Goal: Task Accomplishment & Management: Use online tool/utility

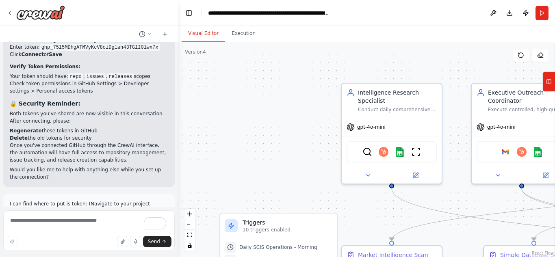
drag, startPoint x: 447, startPoint y: 1, endPoint x: 219, endPoint y: 184, distance: 291.9
click at [284, 125] on div ".deletable-edge-delete-btn { width: 20px; height: 20px; border: 0px solid #ffff…" at bounding box center [366, 149] width 377 height 215
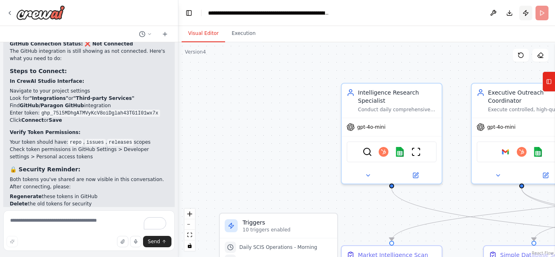
click at [525, 15] on button "Publish" at bounding box center [525, 13] width 13 height 15
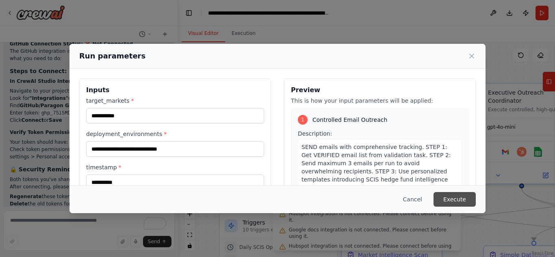
click at [459, 199] on button "Execute" at bounding box center [455, 199] width 42 height 15
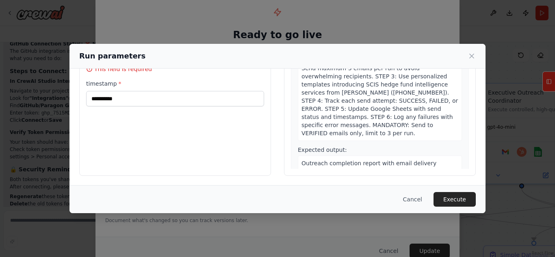
scroll to position [59, 0]
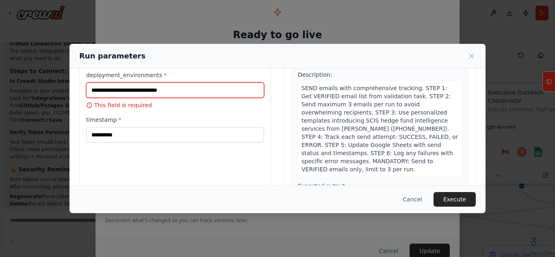
click at [172, 90] on input "deployment_environments *" at bounding box center [175, 89] width 178 height 15
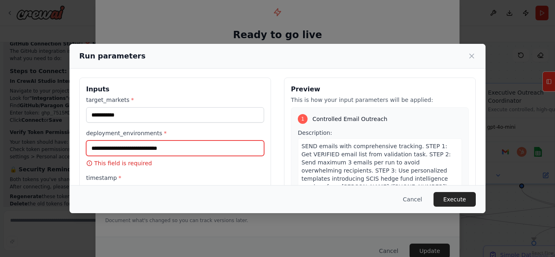
scroll to position [1, 0]
click at [163, 147] on input "deployment_environments *" at bounding box center [175, 147] width 178 height 15
type input "******"
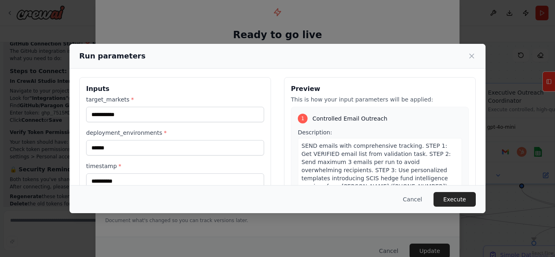
click at [165, 165] on label "timestamp *" at bounding box center [175, 166] width 178 height 8
click at [165, 173] on input "**********" at bounding box center [175, 180] width 178 height 15
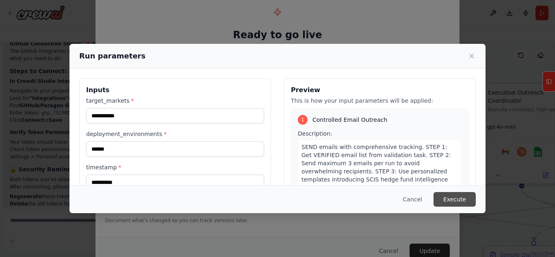
click at [455, 197] on button "Execute" at bounding box center [455, 199] width 42 height 15
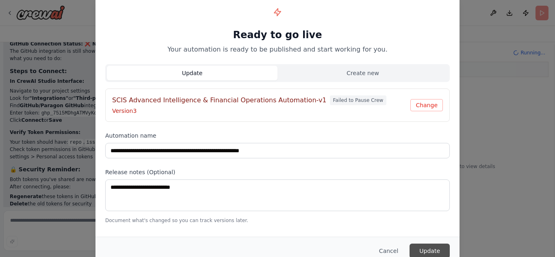
click at [433, 251] on button "Update" at bounding box center [430, 251] width 40 height 15
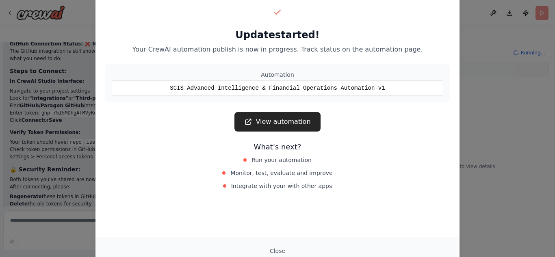
click at [490, 130] on div "Update started! Your CrewAI automation publish is now in progress. Track status…" at bounding box center [277, 128] width 555 height 257
click at [278, 249] on button "Close" at bounding box center [277, 251] width 28 height 15
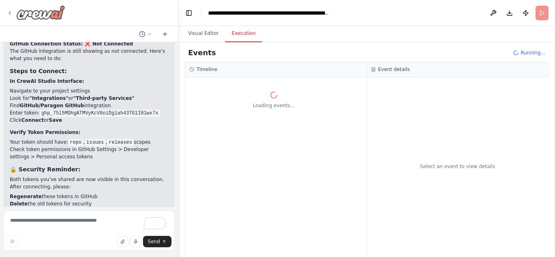
click at [13, 13] on div at bounding box center [36, 12] width 59 height 15
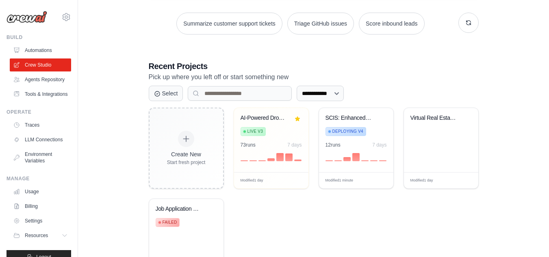
scroll to position [189, 0]
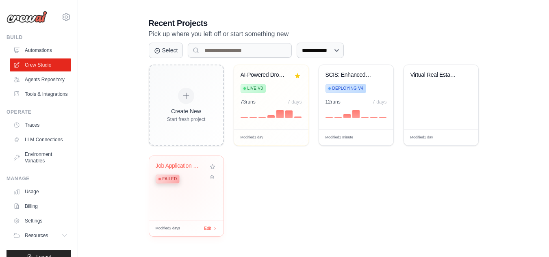
click at [176, 180] on span "Failed" at bounding box center [170, 179] width 15 height 7
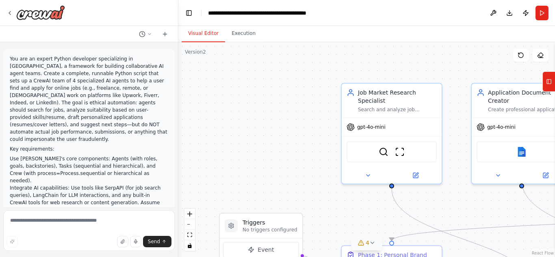
click at [372, 243] on icon at bounding box center [372, 243] width 7 height 7
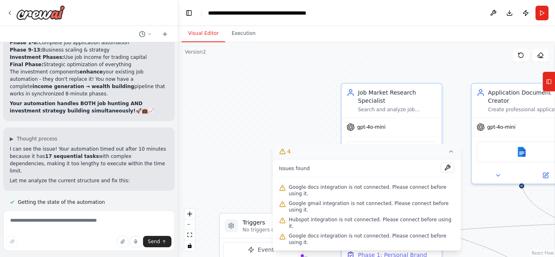
scroll to position [13496, 0]
click at [86, 232] on textarea at bounding box center [88, 230] width 171 height 41
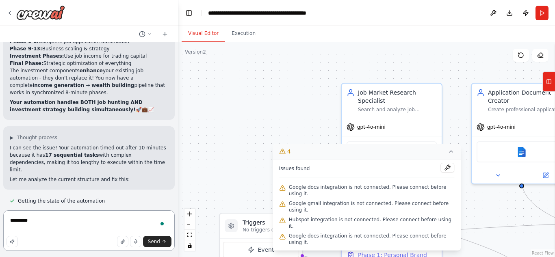
type textarea "**********"
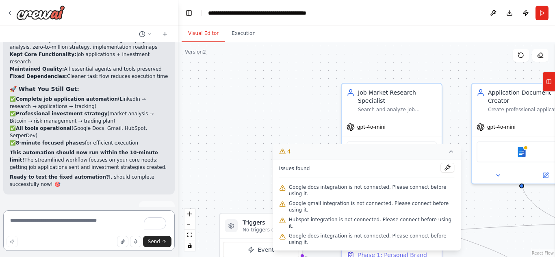
scroll to position [14368, 0]
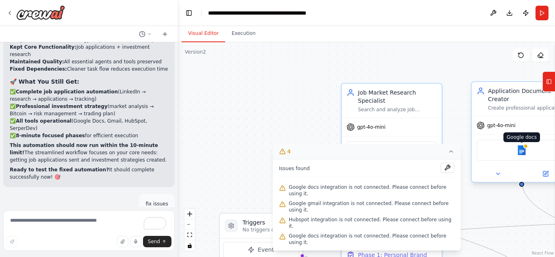
click at [520, 145] on img at bounding box center [522, 150] width 10 height 10
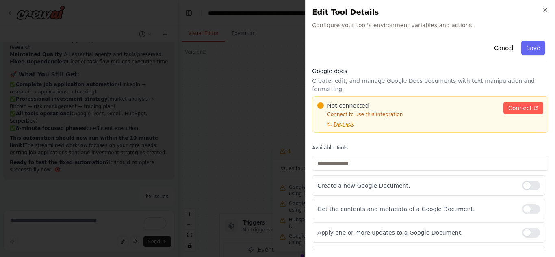
scroll to position [14383, 0]
click at [518, 104] on span "Connect" at bounding box center [520, 108] width 24 height 8
drag, startPoint x: 524, startPoint y: 211, endPoint x: 523, endPoint y: 203, distance: 8.1
click at [523, 203] on div "Get the contents and metadata of a Google Document." at bounding box center [428, 209] width 233 height 20
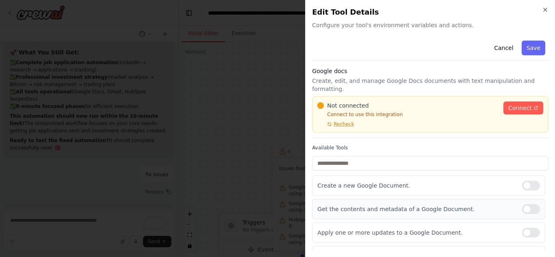
click at [522, 204] on div at bounding box center [531, 209] width 18 height 10
click at [522, 230] on div "Apply one or more updates to a Google Document." at bounding box center [428, 233] width 233 height 20
click at [522, 228] on div at bounding box center [531, 233] width 18 height 10
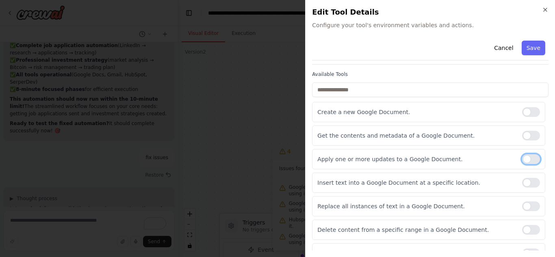
scroll to position [14422, 0]
click at [522, 178] on div at bounding box center [531, 183] width 18 height 10
click at [522, 202] on div at bounding box center [531, 207] width 18 height 10
click at [524, 225] on div at bounding box center [531, 230] width 18 height 10
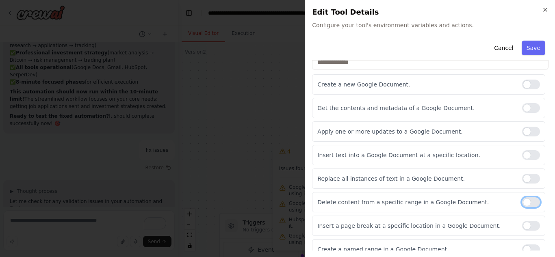
scroll to position [102, 0]
click at [522, 220] on div at bounding box center [531, 225] width 18 height 10
click at [522, 238] on div "Create a named range in a Google Document." at bounding box center [428, 248] width 233 height 20
click at [522, 244] on div at bounding box center [531, 249] width 18 height 10
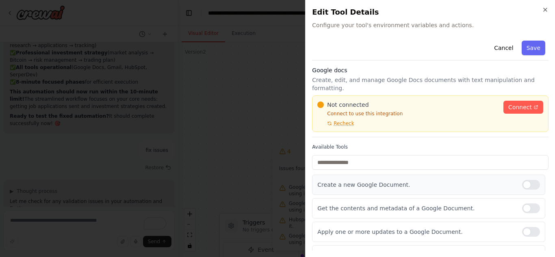
scroll to position [0, 0]
click at [510, 104] on span "Connect" at bounding box center [520, 108] width 24 height 8
click at [532, 46] on button "Save" at bounding box center [534, 48] width 24 height 15
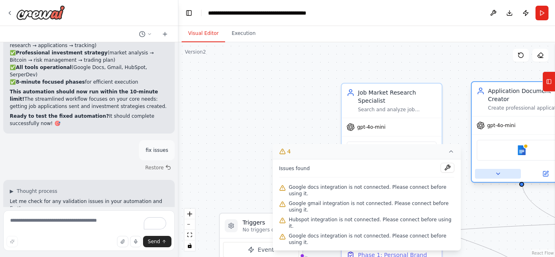
click at [499, 171] on icon at bounding box center [498, 174] width 7 height 7
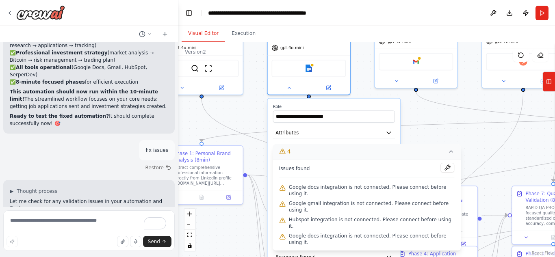
drag, startPoint x: 462, startPoint y: 130, endPoint x: 254, endPoint y: 44, distance: 225.7
click at [254, 44] on div ".deletable-edge-delete-btn { width: 20px; height: 20px; border: 0px solid #ffff…" at bounding box center [366, 149] width 377 height 215
click at [448, 155] on icon at bounding box center [451, 151] width 7 height 7
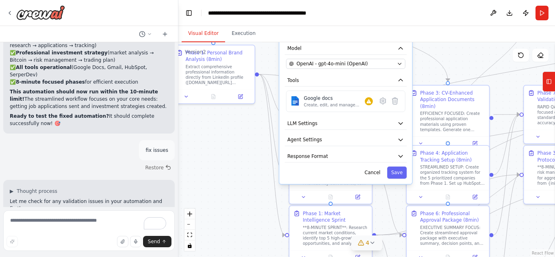
drag, startPoint x: 447, startPoint y: 160, endPoint x: 458, endPoint y: 59, distance: 101.4
click at [458, 59] on div ".deletable-edge-delete-btn { width: 20px; height: 20px; border: 0px solid #ffff…" at bounding box center [366, 149] width 377 height 215
click at [383, 98] on icon at bounding box center [383, 101] width 6 height 6
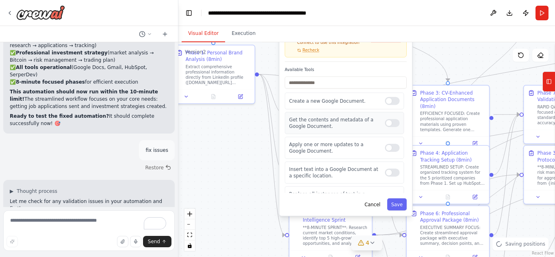
click at [385, 101] on div "Create a new Google Document." at bounding box center [344, 101] width 119 height 17
click at [388, 125] on div "Get the contents and metadata of a Google Document." at bounding box center [344, 123] width 119 height 22
click at [386, 120] on div at bounding box center [392, 123] width 15 height 8
click at [386, 144] on div at bounding box center [392, 148] width 15 height 8
click at [388, 169] on div at bounding box center [392, 173] width 15 height 8
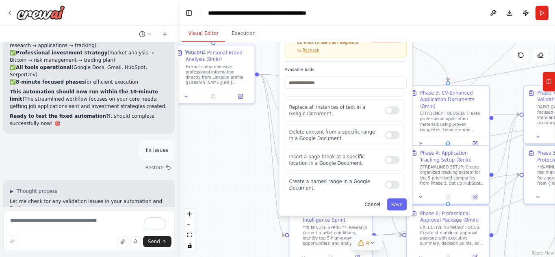
scroll to position [109, 0]
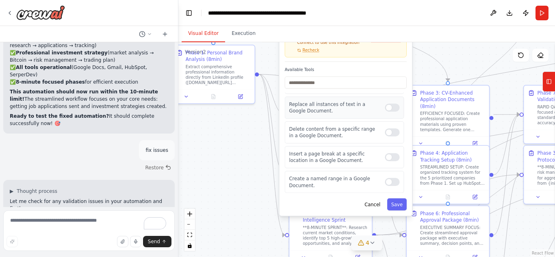
click at [384, 105] on div "Replace all instances of text in a Google Document." at bounding box center [344, 108] width 119 height 22
click at [389, 104] on div at bounding box center [392, 108] width 15 height 8
click at [389, 128] on div at bounding box center [392, 132] width 15 height 8
click at [386, 153] on div at bounding box center [392, 157] width 15 height 8
click at [387, 178] on div at bounding box center [392, 182] width 15 height 8
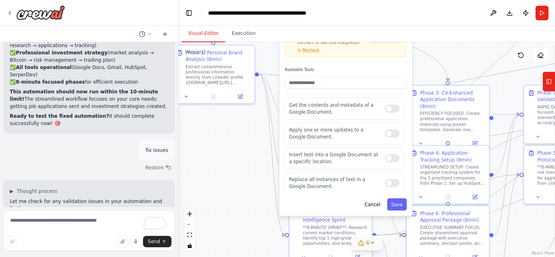
scroll to position [0, 0]
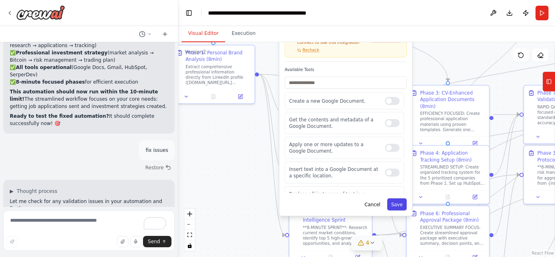
click at [398, 199] on button "Save" at bounding box center [397, 205] width 20 height 12
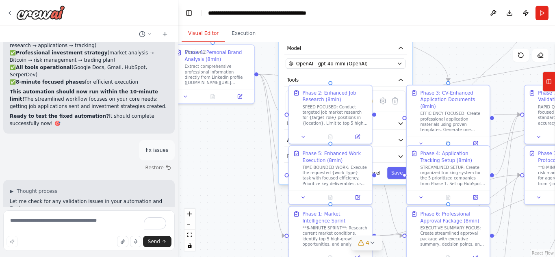
click at [381, 66] on div "**********" at bounding box center [345, 90] width 133 height 187
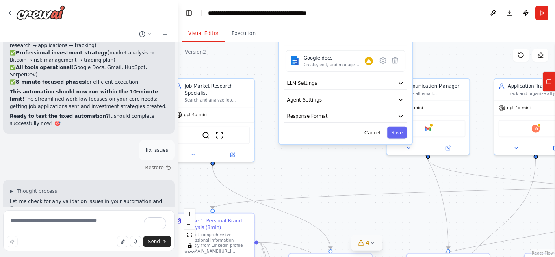
drag, startPoint x: 283, startPoint y: 83, endPoint x: 276, endPoint y: 62, distance: 22.7
click at [279, 61] on div "**********" at bounding box center [345, 50] width 133 height 187
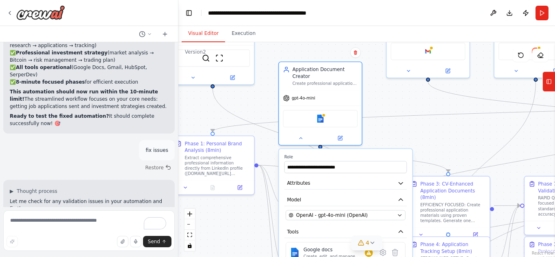
drag, startPoint x: 338, startPoint y: 105, endPoint x: 344, endPoint y: 276, distance: 171.1
click at [344, 257] on html "You are an expert Python developer specializing in CrewAI, a framework for buil…" at bounding box center [277, 128] width 555 height 257
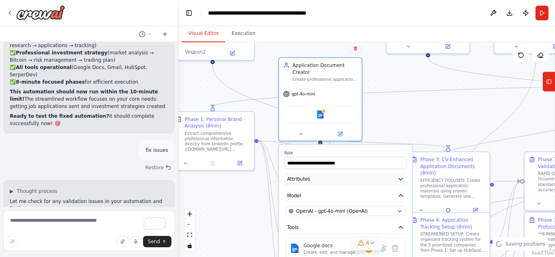
click at [359, 173] on button "Attributes" at bounding box center [345, 179] width 123 height 13
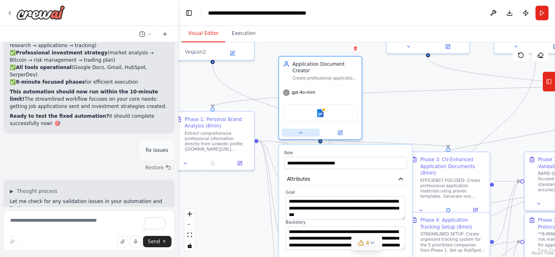
click at [305, 129] on button at bounding box center [301, 133] width 38 height 8
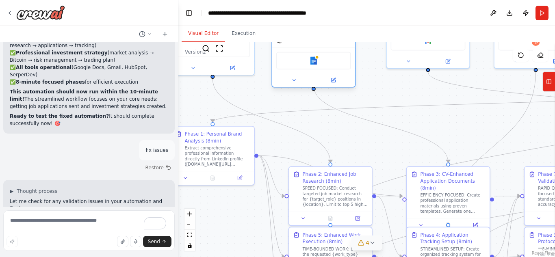
drag, startPoint x: 302, startPoint y: 107, endPoint x: 293, endPoint y: 52, distance: 55.3
click at [293, 52] on div "Google docs" at bounding box center [313, 60] width 75 height 17
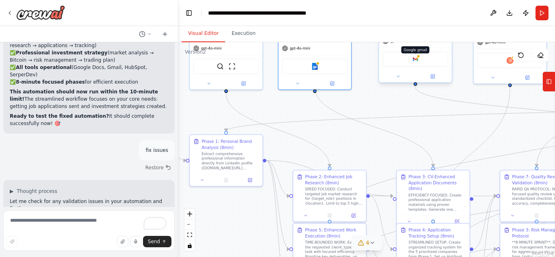
click at [417, 58] on img at bounding box center [415, 59] width 7 height 7
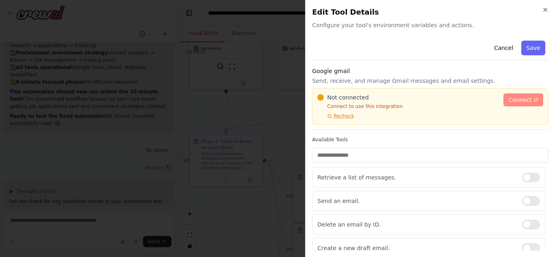
click at [514, 100] on span "Connect" at bounding box center [520, 100] width 24 height 8
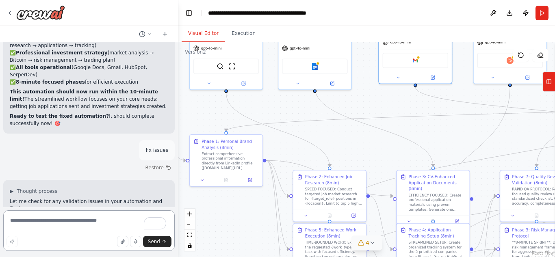
click at [53, 218] on textarea "To enrich screen reader interactions, please activate Accessibility in Grammarl…" at bounding box center [88, 230] width 171 height 41
type textarea "**********"
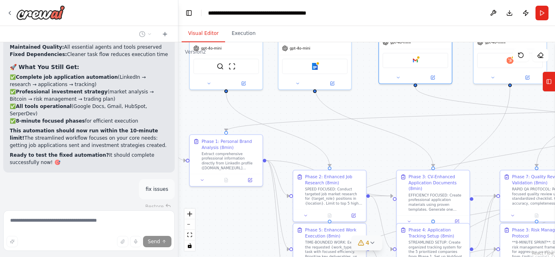
scroll to position [14427, 0]
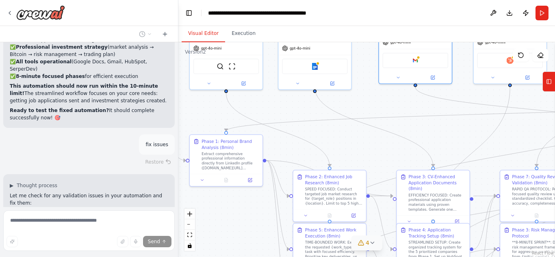
click at [368, 241] on span "4" at bounding box center [368, 243] width 4 height 8
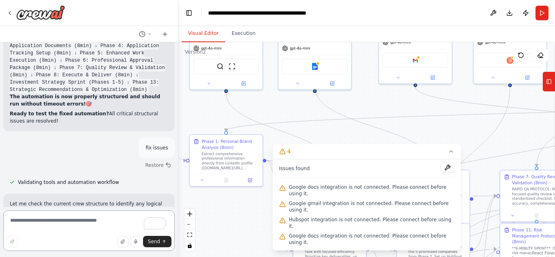
scroll to position [15285, 0]
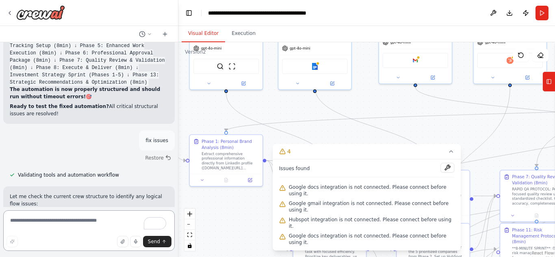
click at [85, 225] on textarea "To enrich screen reader interactions, please activate Accessibility in Grammarl…" at bounding box center [88, 230] width 171 height 41
click at [85, 226] on textarea "**********" at bounding box center [88, 230] width 171 height 41
type textarea "**********"
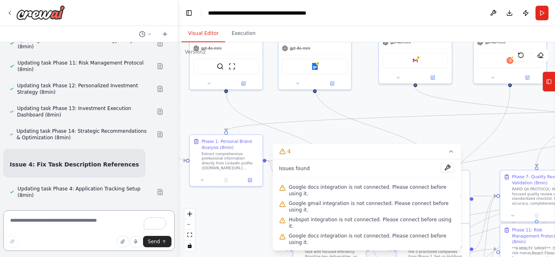
scroll to position [15753, 0]
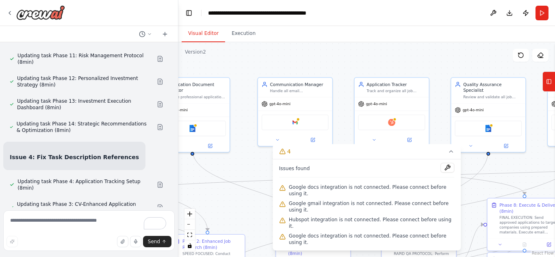
drag, startPoint x: 471, startPoint y: 81, endPoint x: 350, endPoint y: 143, distance: 136.3
click at [350, 143] on div ".deletable-edge-delete-btn { width: 20px; height: 20px; border: 0px solid #ffff…" at bounding box center [366, 149] width 377 height 215
click at [392, 122] on img at bounding box center [391, 121] width 7 height 7
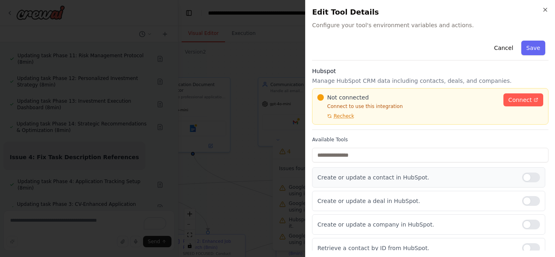
click at [522, 176] on div at bounding box center [531, 178] width 18 height 10
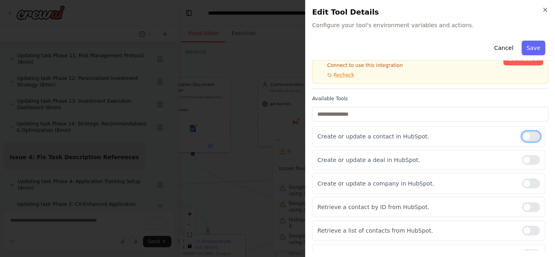
scroll to position [60, 0]
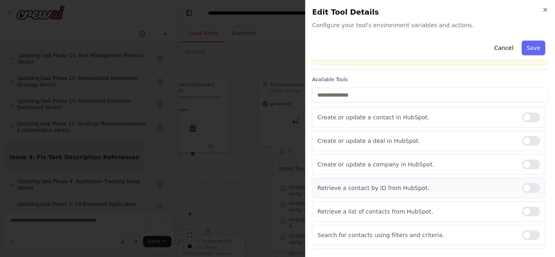
click at [522, 191] on div at bounding box center [531, 188] width 18 height 10
click at [522, 209] on div at bounding box center [531, 212] width 18 height 10
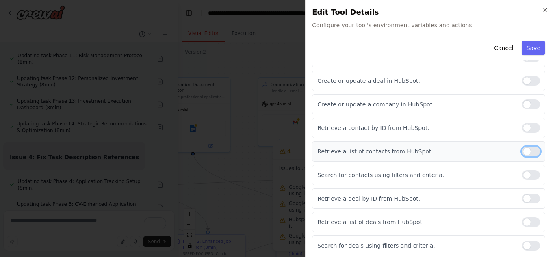
scroll to position [152, 0]
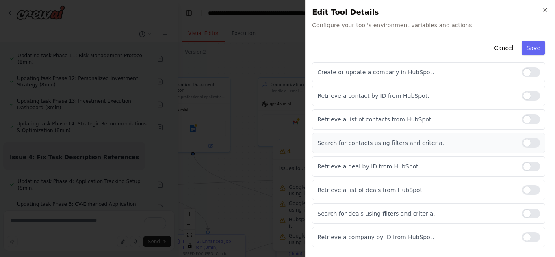
click at [522, 144] on div at bounding box center [531, 143] width 18 height 10
click at [518, 161] on div "Retrieve a deal by ID from HubSpot." at bounding box center [428, 166] width 233 height 20
click at [521, 177] on div "Create or update a contact in HubSpot. Create or update a deal in HubSpot. Crea…" at bounding box center [430, 155] width 236 height 280
click at [522, 166] on div at bounding box center [531, 167] width 18 height 10
click at [522, 193] on div at bounding box center [531, 190] width 18 height 10
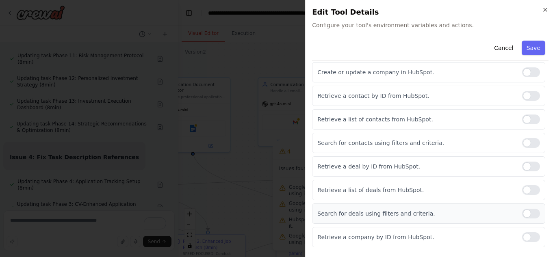
click at [522, 212] on div at bounding box center [531, 214] width 18 height 10
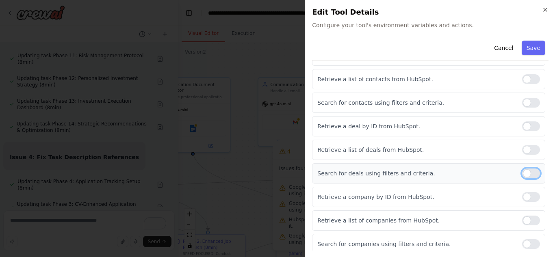
scroll to position [196, 0]
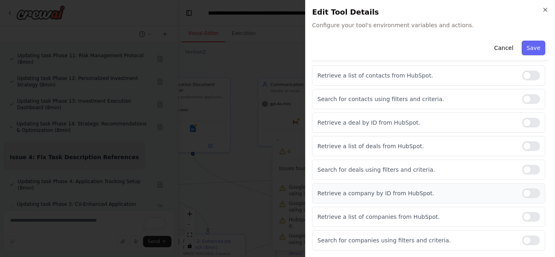
click at [522, 194] on div at bounding box center [531, 194] width 18 height 10
click at [521, 223] on div "Retrieve a list of companies from HubSpot." at bounding box center [428, 217] width 233 height 20
click at [523, 214] on div at bounding box center [531, 217] width 18 height 10
click at [522, 241] on div at bounding box center [531, 241] width 18 height 10
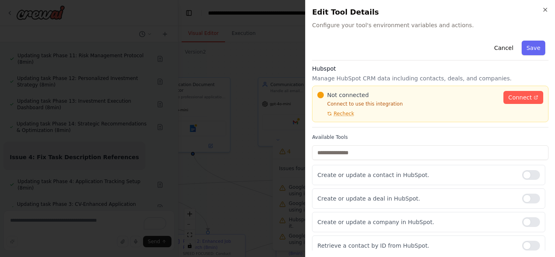
scroll to position [0, 0]
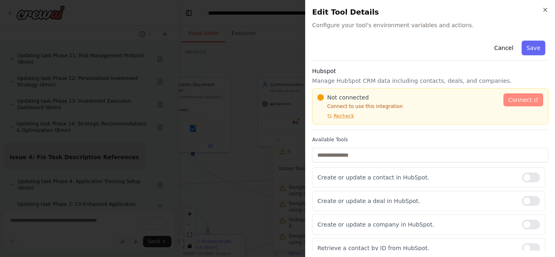
click at [517, 94] on link "Connect" at bounding box center [523, 99] width 40 height 13
click at [340, 116] on span "Recheck" at bounding box center [344, 116] width 20 height 7
click at [516, 105] on link "Connect" at bounding box center [523, 99] width 40 height 13
click at [496, 48] on button "Cancel" at bounding box center [503, 48] width 29 height 15
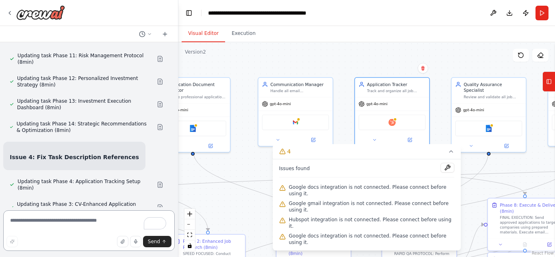
click at [41, 216] on textarea "To enrich screen reader interactions, please activate Accessibility in Grammarl…" at bounding box center [88, 230] width 171 height 41
click at [298, 120] on div at bounding box center [299, 119] width 4 height 4
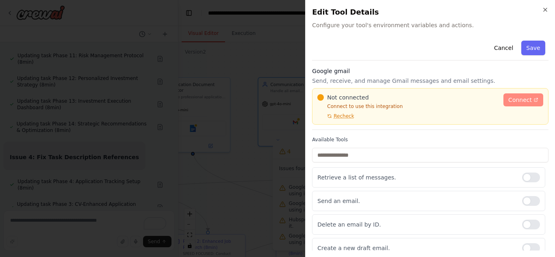
click at [518, 98] on span "Connect" at bounding box center [520, 100] width 24 height 8
click at [546, 11] on icon "button" at bounding box center [545, 10] width 7 height 7
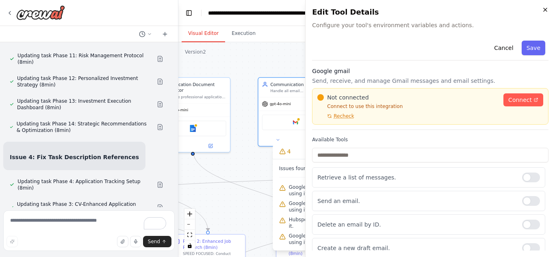
click at [546, 11] on button "Run" at bounding box center [542, 13] width 13 height 15
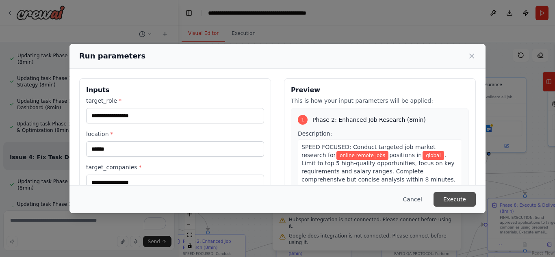
click at [447, 199] on button "Execute" at bounding box center [455, 199] width 42 height 15
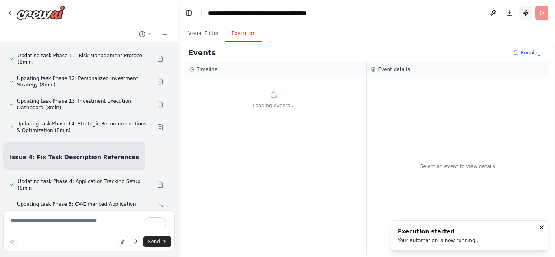
click at [528, 14] on button "Publish" at bounding box center [525, 13] width 13 height 15
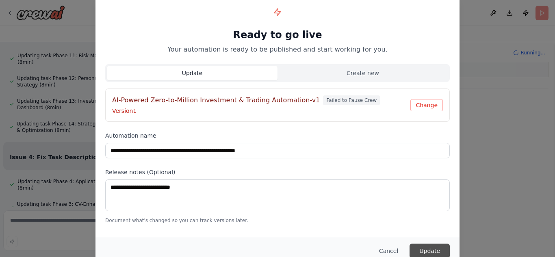
click at [430, 244] on button "Update" at bounding box center [430, 251] width 40 height 15
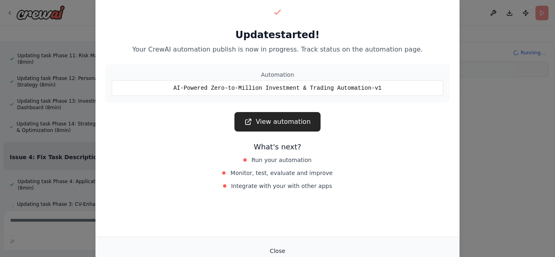
click at [278, 250] on button "Close" at bounding box center [277, 251] width 28 height 15
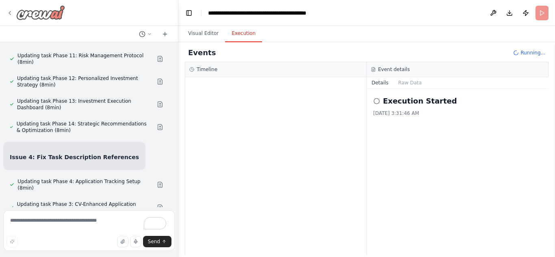
click at [12, 9] on div at bounding box center [36, 12] width 59 height 15
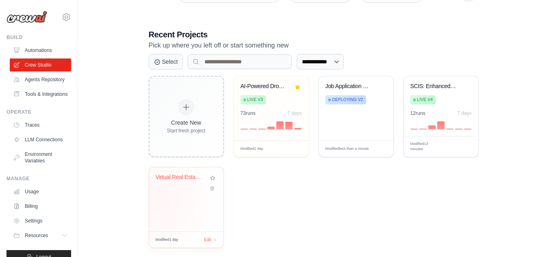
click at [160, 200] on div "Virtual Real Estate Wholesaling Aut..." at bounding box center [186, 199] width 74 height 64
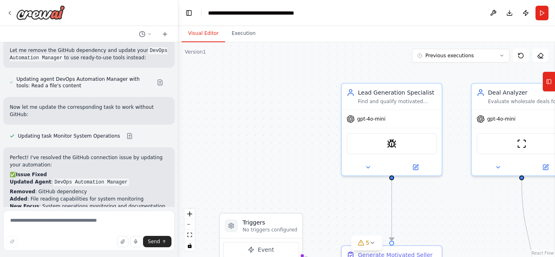
scroll to position [4788, 0]
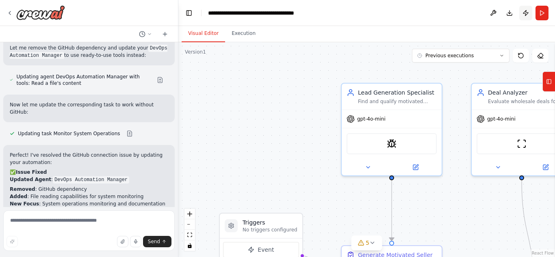
click at [528, 11] on button "Publish" at bounding box center [525, 13] width 13 height 15
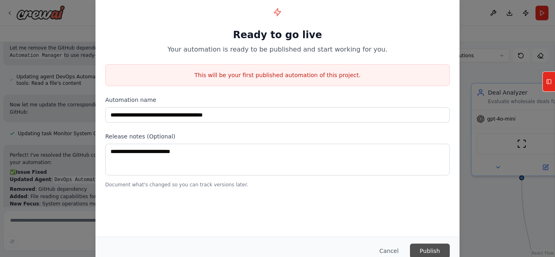
click at [427, 248] on button "Publish" at bounding box center [430, 251] width 40 height 15
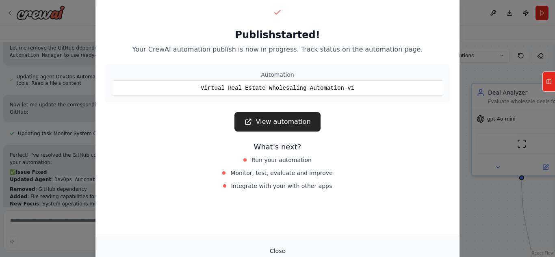
click at [278, 248] on button "Close" at bounding box center [277, 251] width 28 height 15
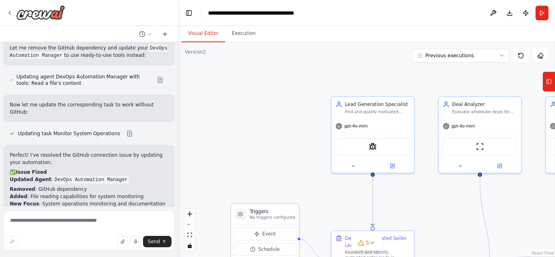
click at [259, 217] on p "No triggers configured" at bounding box center [272, 217] width 45 height 5
click at [242, 218] on div at bounding box center [240, 214] width 11 height 11
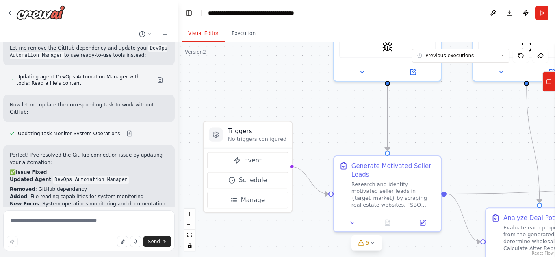
drag, startPoint x: 311, startPoint y: 220, endPoint x: 307, endPoint y: 142, distance: 78.1
click at [307, 142] on div ".deletable-edge-delete-btn { width: 20px; height: 20px; border: 0px solid #ffff…" at bounding box center [366, 149] width 377 height 215
click at [244, 137] on p "No triggers configured" at bounding box center [257, 139] width 59 height 7
click at [247, 197] on span "Manage" at bounding box center [253, 200] width 24 height 9
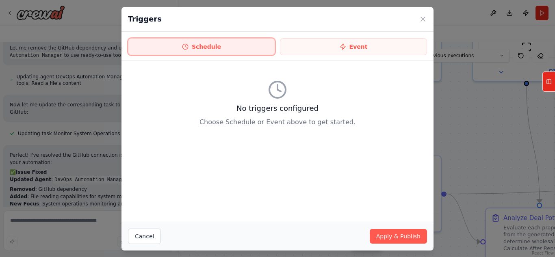
click at [219, 48] on button "Schedule" at bounding box center [201, 46] width 147 height 17
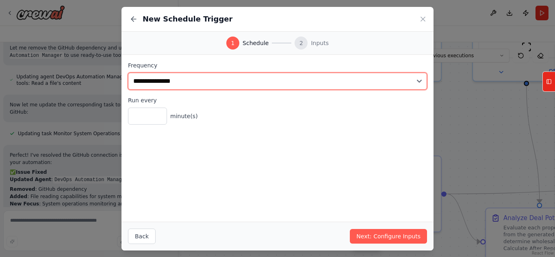
click at [416, 80] on select "**********" at bounding box center [277, 81] width 299 height 17
select select "*****"
click at [128, 73] on select "**********" at bounding box center [277, 81] width 299 height 17
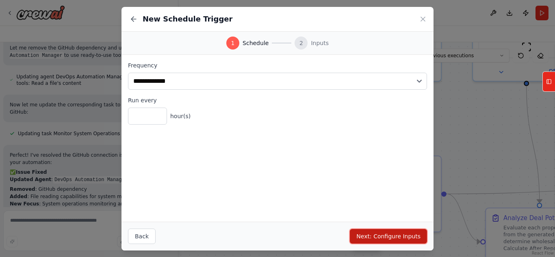
click at [374, 236] on button "Next: Configure Inputs" at bounding box center [388, 236] width 77 height 15
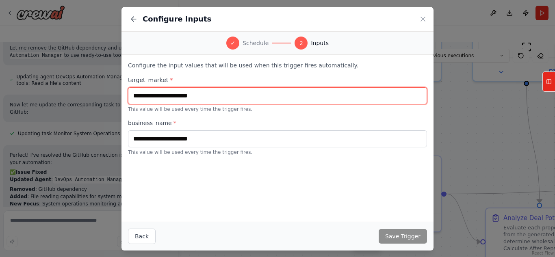
click at [212, 93] on input "text" at bounding box center [277, 95] width 299 height 17
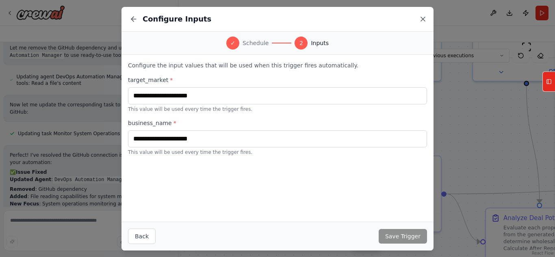
click at [422, 17] on icon at bounding box center [423, 19] width 4 height 4
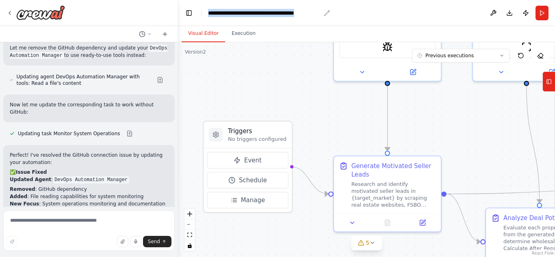
drag, startPoint x: 208, startPoint y: 12, endPoint x: 320, endPoint y: 13, distance: 111.7
click at [320, 13] on div "**********" at bounding box center [264, 13] width 113 height 8
copy div "**********"
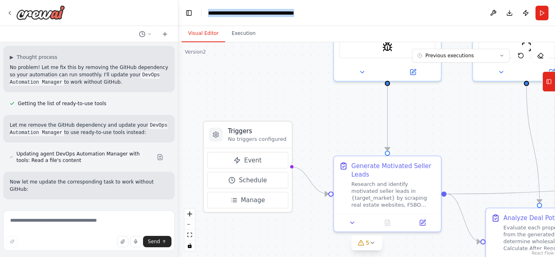
scroll to position [4704, 0]
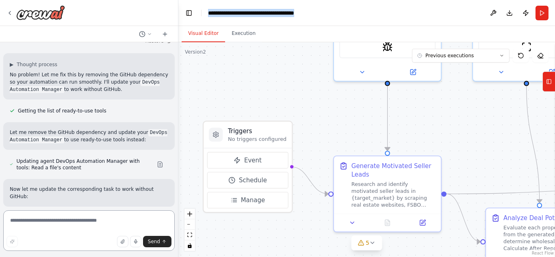
click at [60, 223] on textarea at bounding box center [88, 230] width 171 height 41
type textarea "**********"
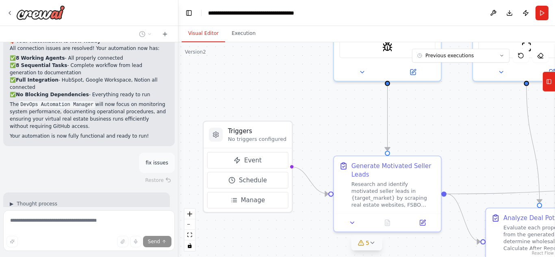
scroll to position [5008, 0]
click at [371, 243] on icon at bounding box center [372, 243] width 7 height 7
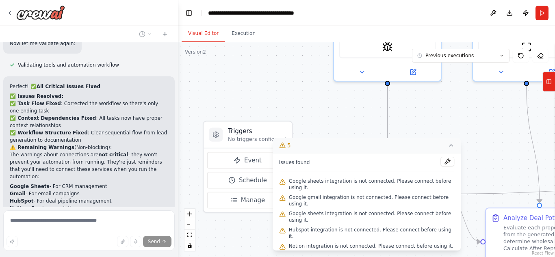
scroll to position [5552, 0]
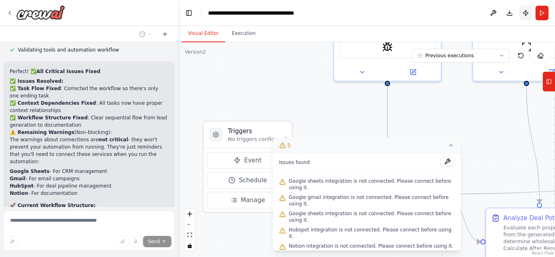
click at [522, 13] on button "Publish" at bounding box center [525, 13] width 13 height 15
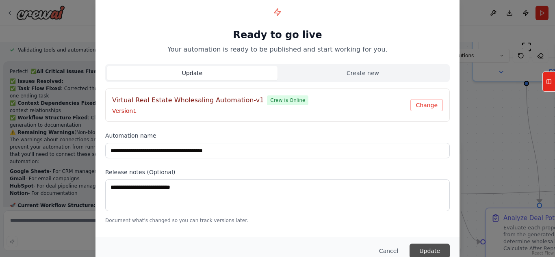
click at [433, 250] on button "Update" at bounding box center [430, 251] width 40 height 15
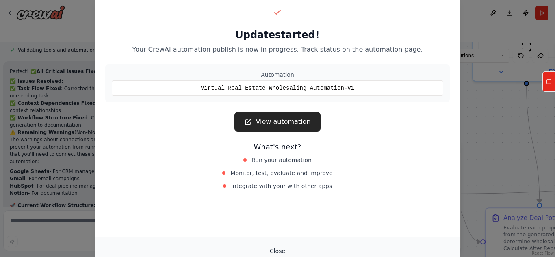
click at [282, 247] on button "Close" at bounding box center [277, 251] width 28 height 15
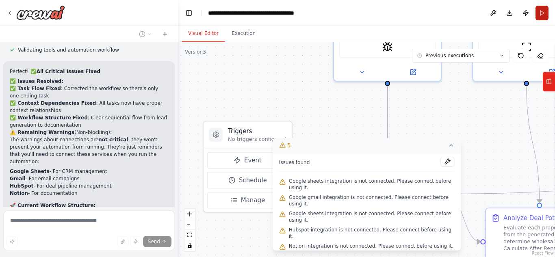
click at [541, 15] on button "Run" at bounding box center [542, 13] width 13 height 15
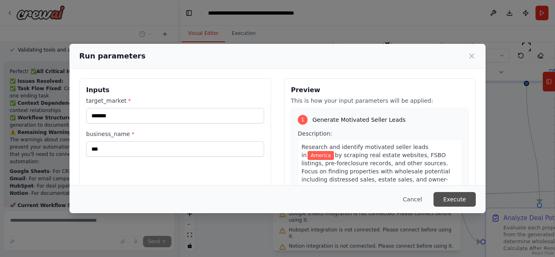
click at [460, 198] on button "Execute" at bounding box center [455, 199] width 42 height 15
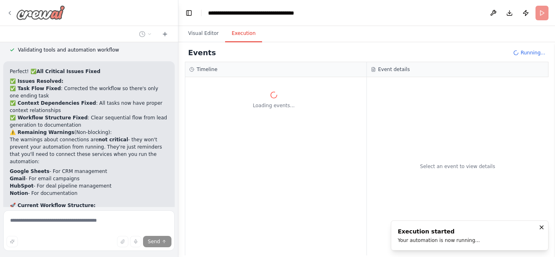
click at [8, 13] on icon at bounding box center [10, 13] width 7 height 7
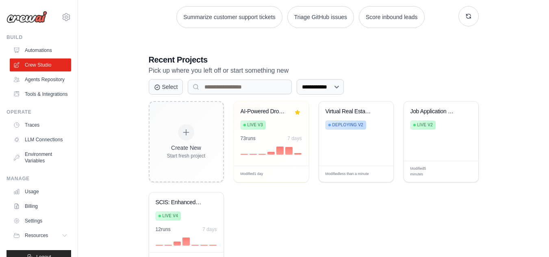
scroll to position [180, 0]
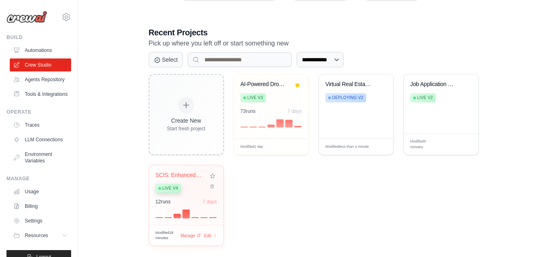
click at [196, 186] on div "Live v4" at bounding box center [180, 187] width 49 height 11
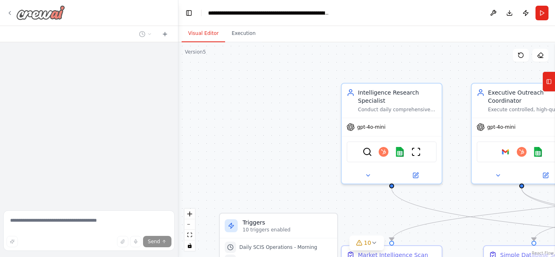
click at [13, 17] on div at bounding box center [36, 12] width 59 height 15
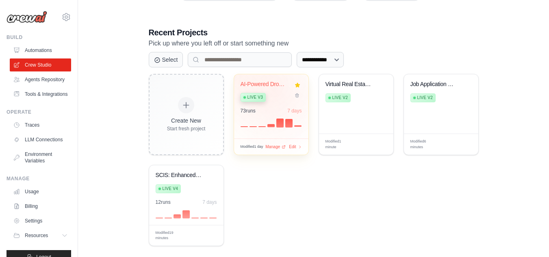
click at [277, 91] on div "Live v3" at bounding box center [265, 96] width 49 height 11
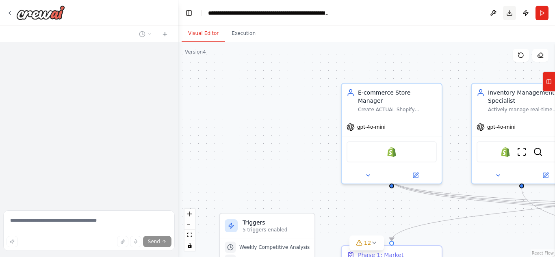
click at [509, 14] on button "Download" at bounding box center [509, 13] width 13 height 15
click at [510, 13] on header "**********" at bounding box center [366, 13] width 377 height 26
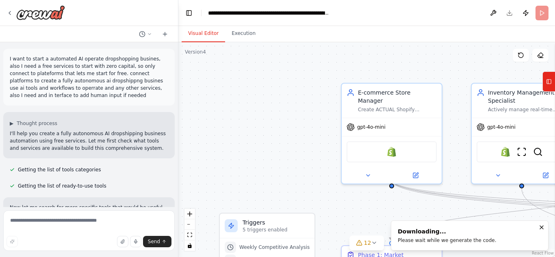
scroll to position [29671, 0]
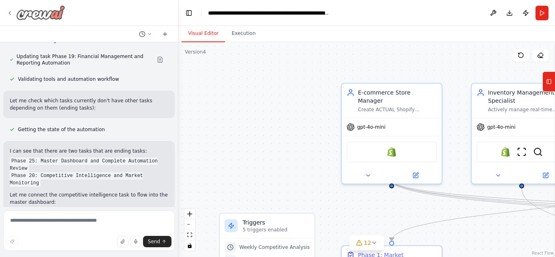
click at [12, 13] on icon at bounding box center [10, 13] width 7 height 7
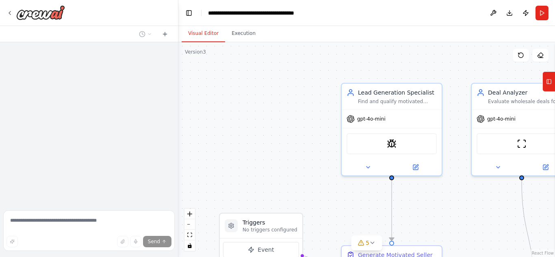
click at [508, 13] on button "Download" at bounding box center [509, 13] width 13 height 15
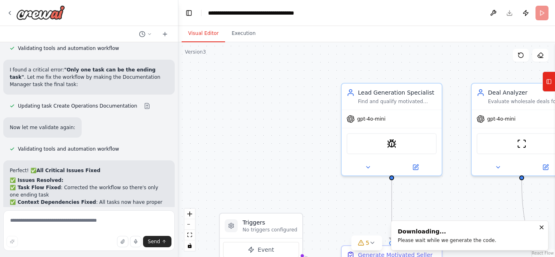
scroll to position [5455, 0]
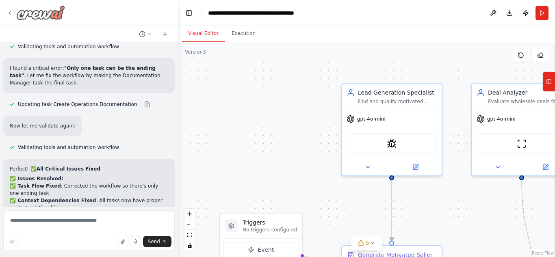
click at [11, 13] on icon at bounding box center [10, 13] width 7 height 7
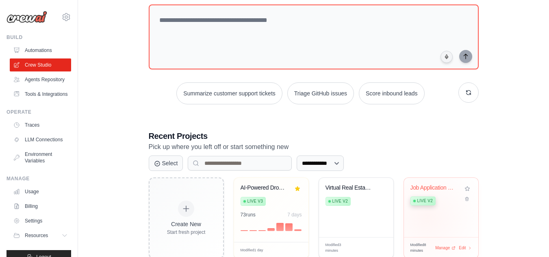
click at [427, 216] on div "Job Application + Investment Strate... Live v2" at bounding box center [441, 207] width 74 height 59
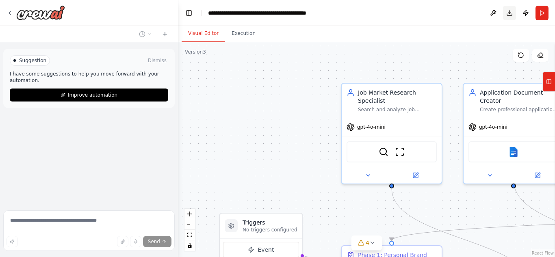
click at [510, 12] on button "Download" at bounding box center [509, 13] width 13 height 15
click at [12, 13] on icon at bounding box center [10, 13] width 7 height 7
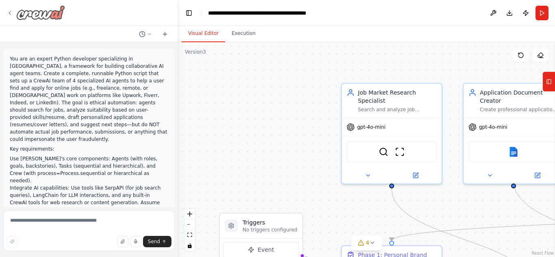
scroll to position [5414, 0]
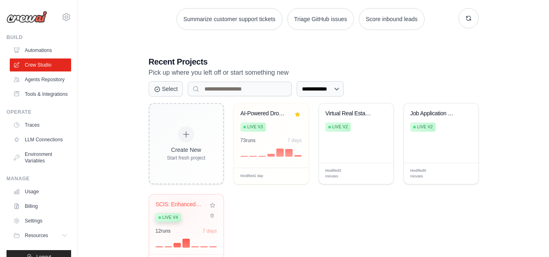
click at [180, 208] on div "SCIS: Enhanced Outreach & Intellige... Live v4" at bounding box center [180, 213] width 49 height 25
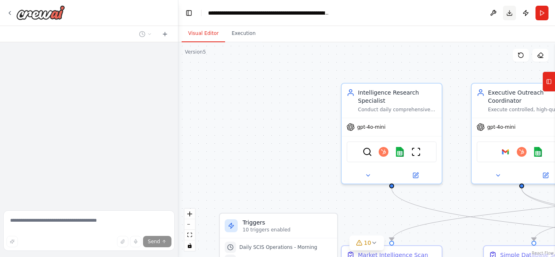
click at [509, 12] on button "Download" at bounding box center [509, 13] width 13 height 15
